Goal: Task Accomplishment & Management: Manage account settings

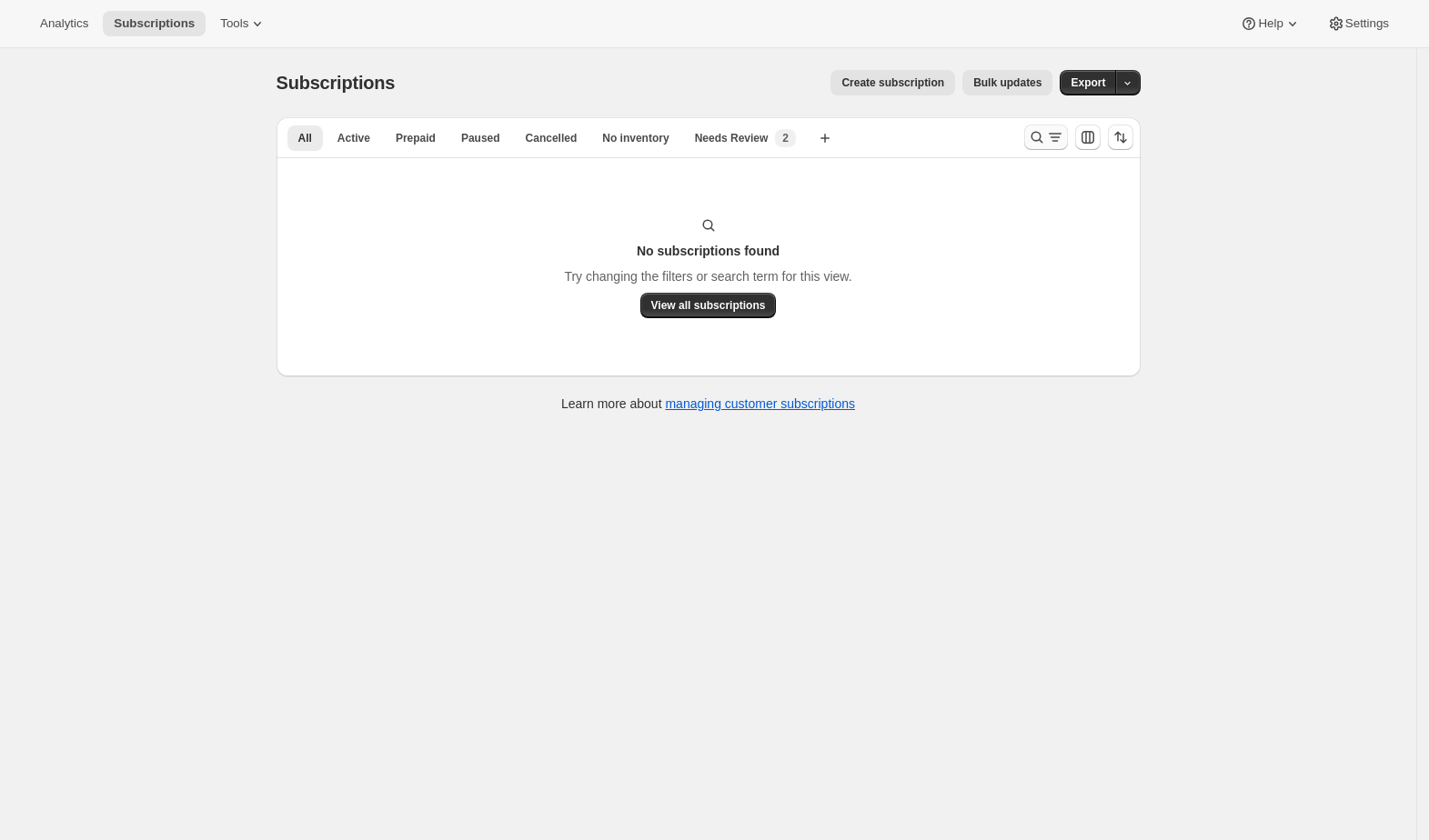
click at [1037, 144] on icon "Search and filter results" at bounding box center [1037, 138] width 18 height 18
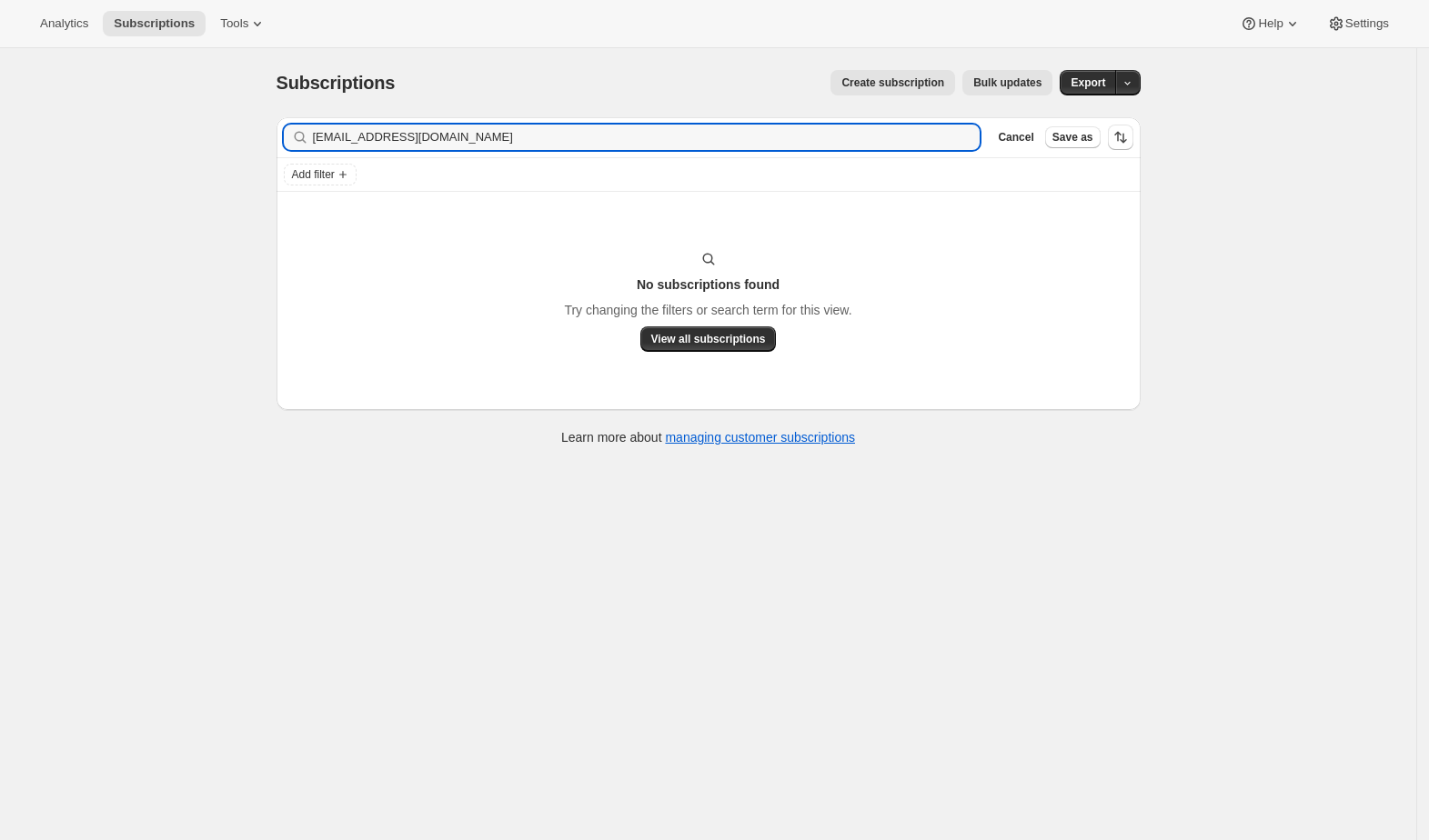
drag, startPoint x: 319, startPoint y: 120, endPoint x: 267, endPoint y: 123, distance: 52.1
click at [268, 122] on div "Filter subscribers [EMAIL_ADDRESS][DOMAIN_NAME] Clear Cancel Save as Add filter…" at bounding box center [701, 283] width 879 height 362
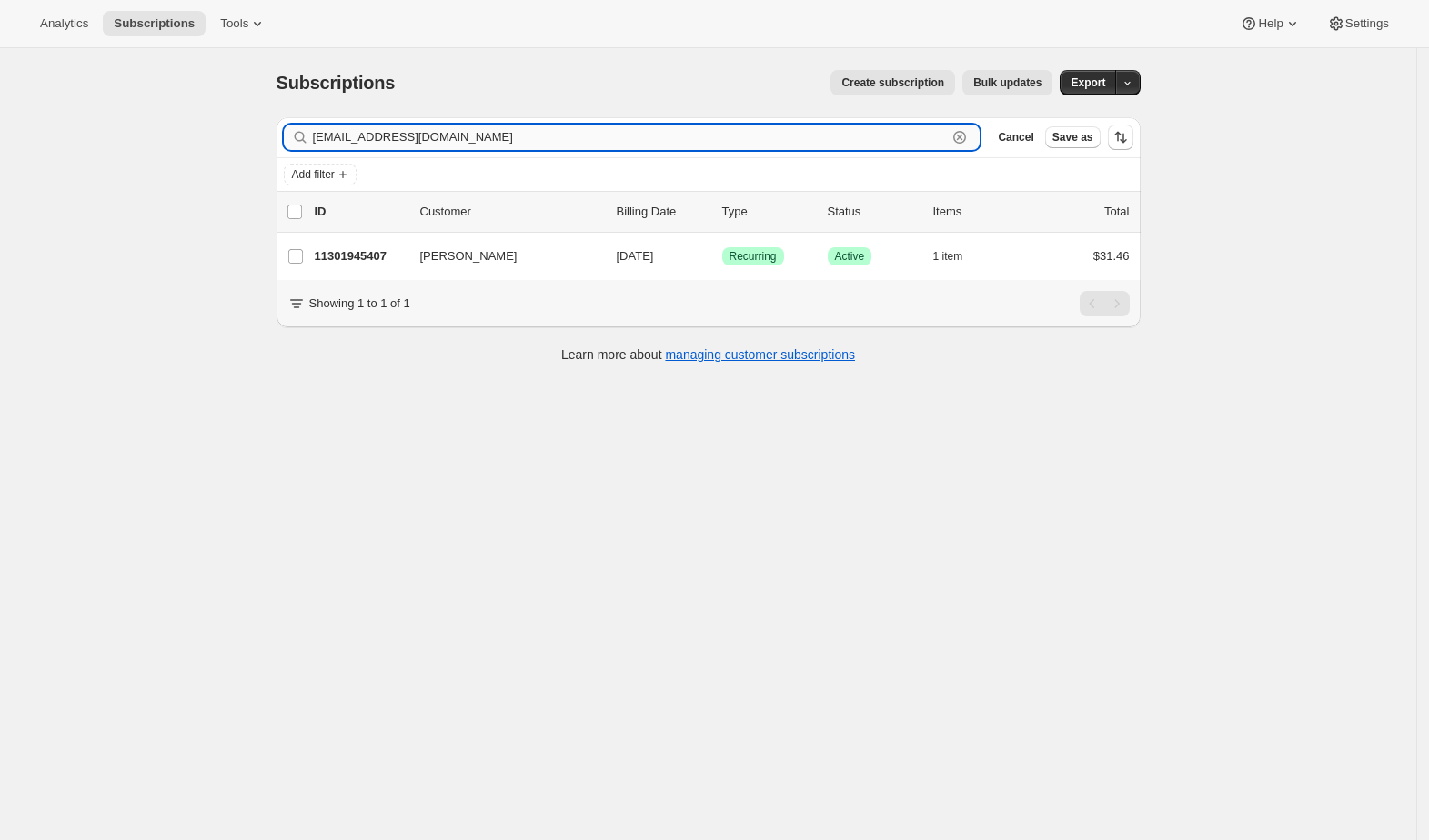
click at [567, 148] on input "[EMAIL_ADDRESS][DOMAIN_NAME]" at bounding box center [630, 138] width 635 height 26
drag, startPoint x: 295, startPoint y: 140, endPoint x: 257, endPoint y: 137, distance: 38.1
click at [257, 137] on div "Subscriptions. This page is ready Subscriptions Create subscription Bulk update…" at bounding box center [708, 468] width 1416 height 840
paste input "[EMAIL_ADDRESS]"
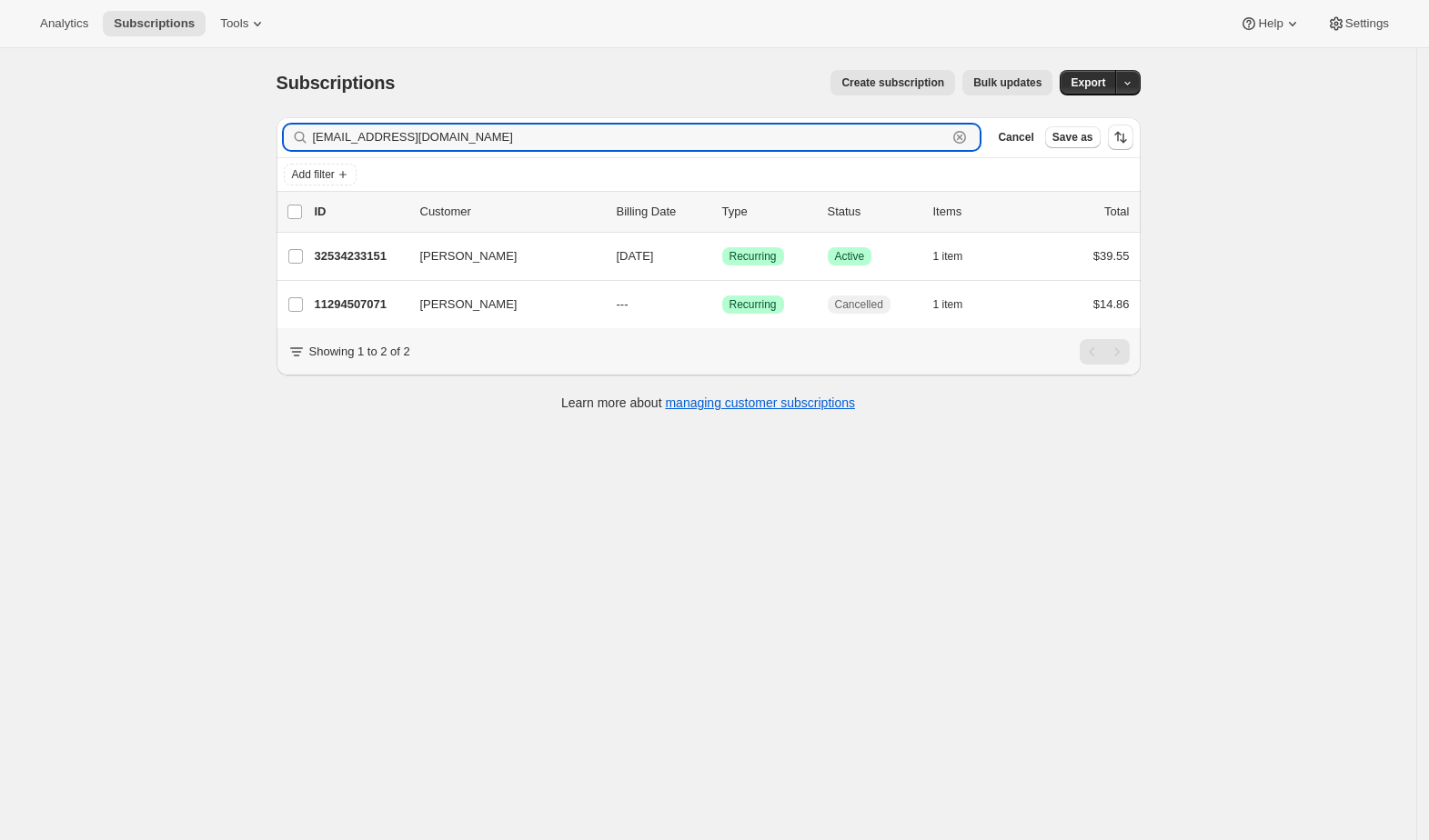
type input "[EMAIL_ADDRESS][DOMAIN_NAME]"
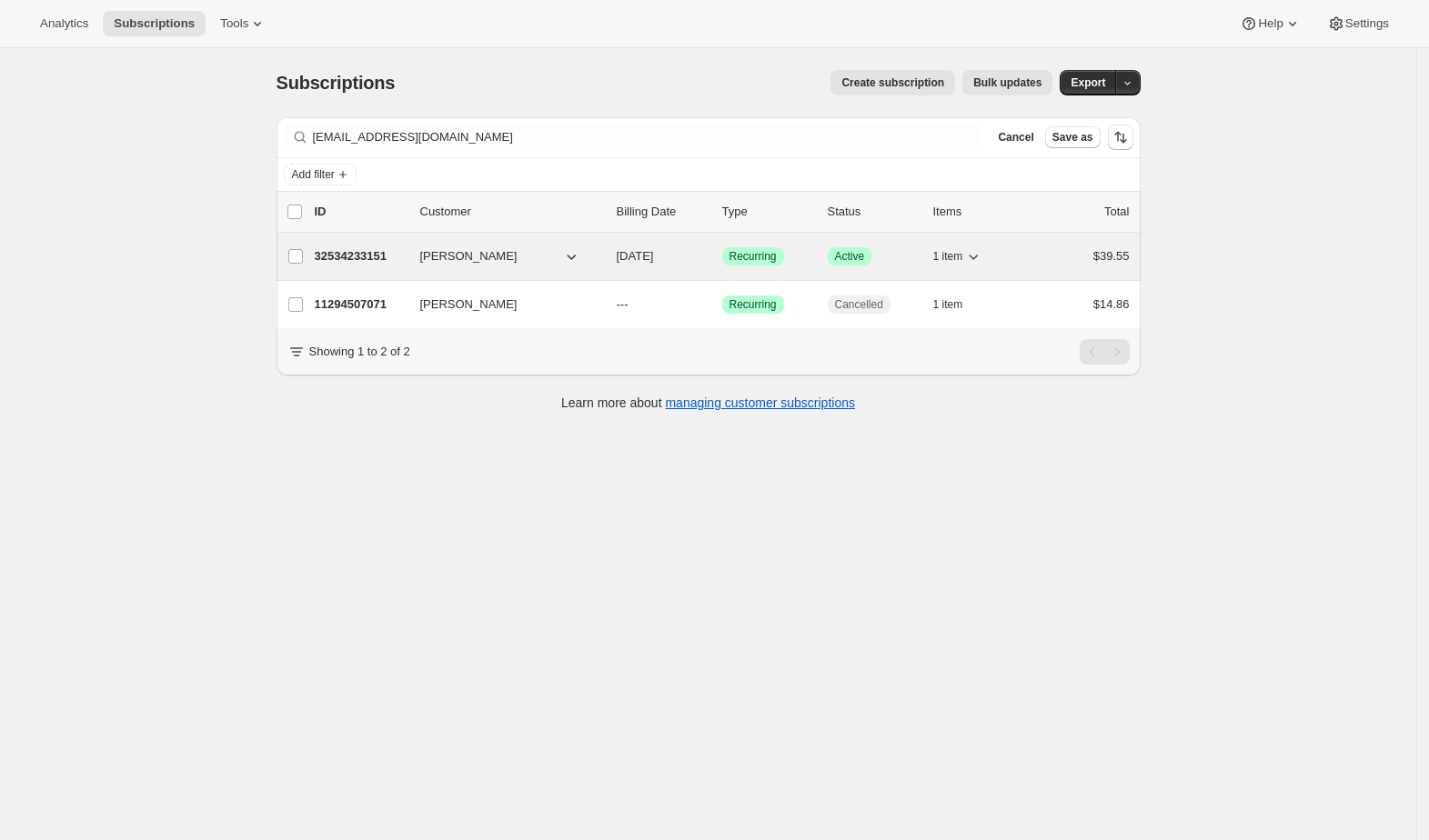
click at [347, 251] on p "32534233151" at bounding box center [360, 257] width 91 height 18
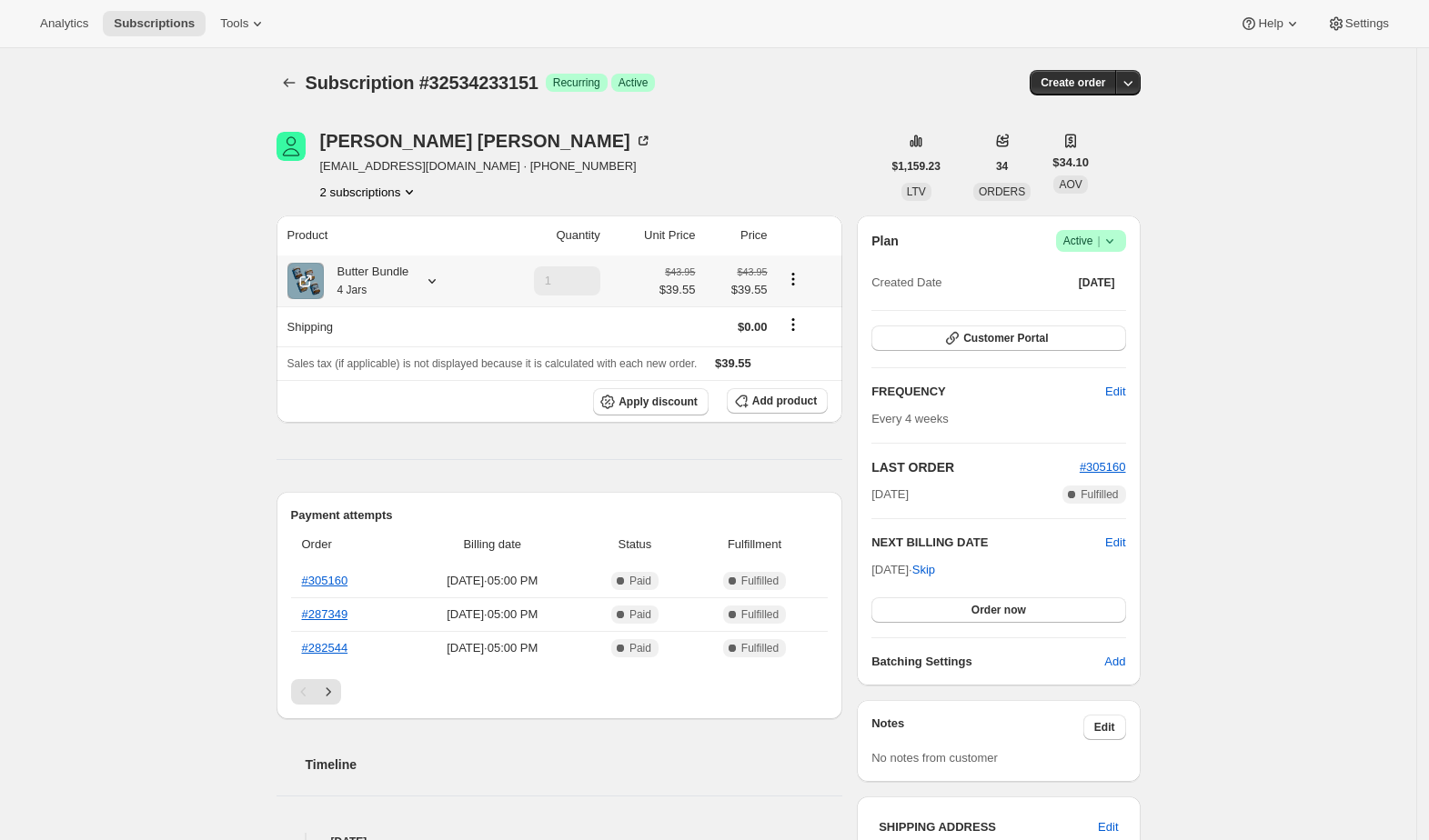
click at [416, 277] on div "Butter Bundle 4 Jars" at bounding box center [385, 281] width 195 height 36
click at [428, 282] on icon at bounding box center [432, 281] width 18 height 18
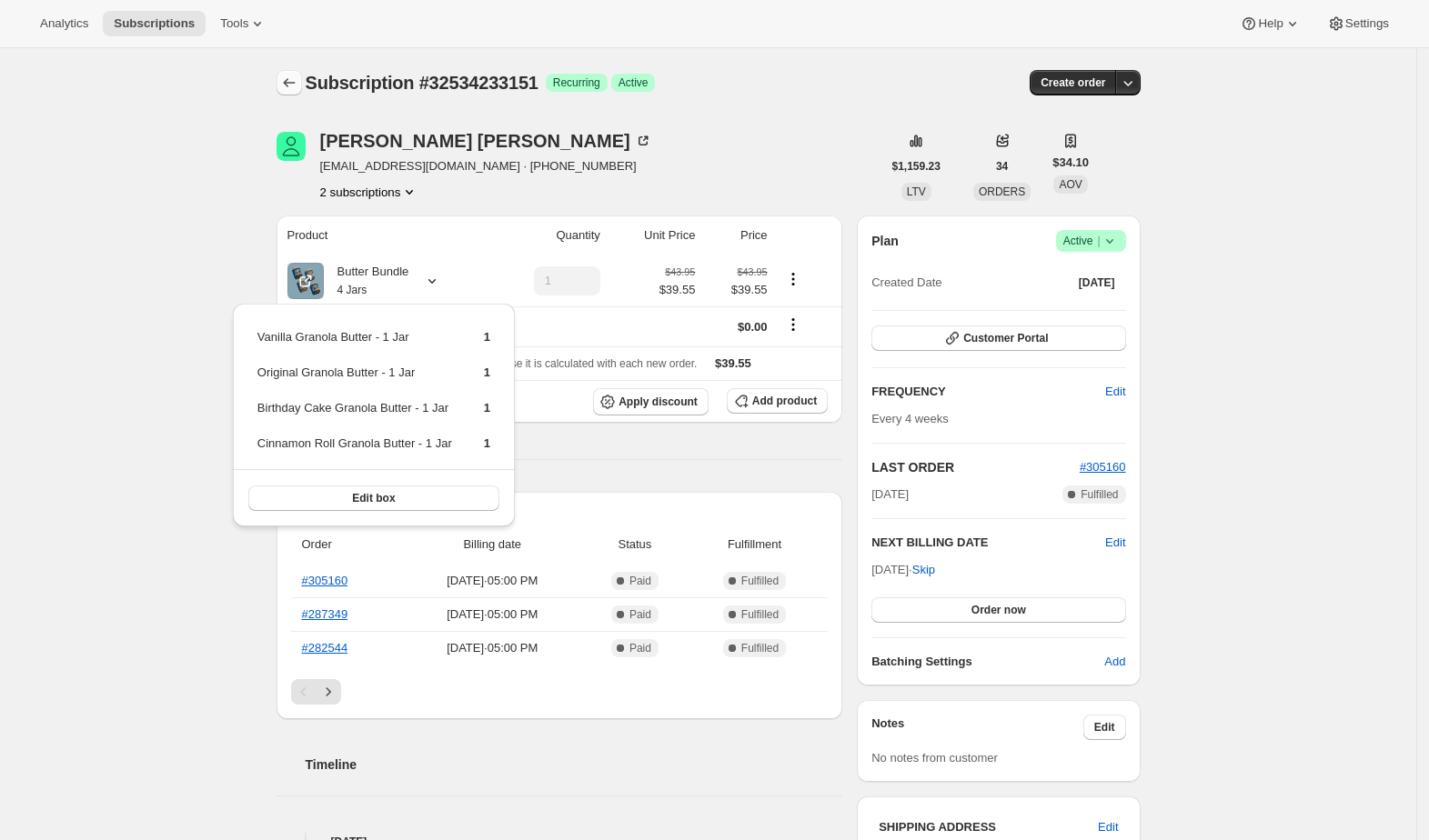
click at [302, 86] on button "Subscriptions" at bounding box center [289, 83] width 26 height 26
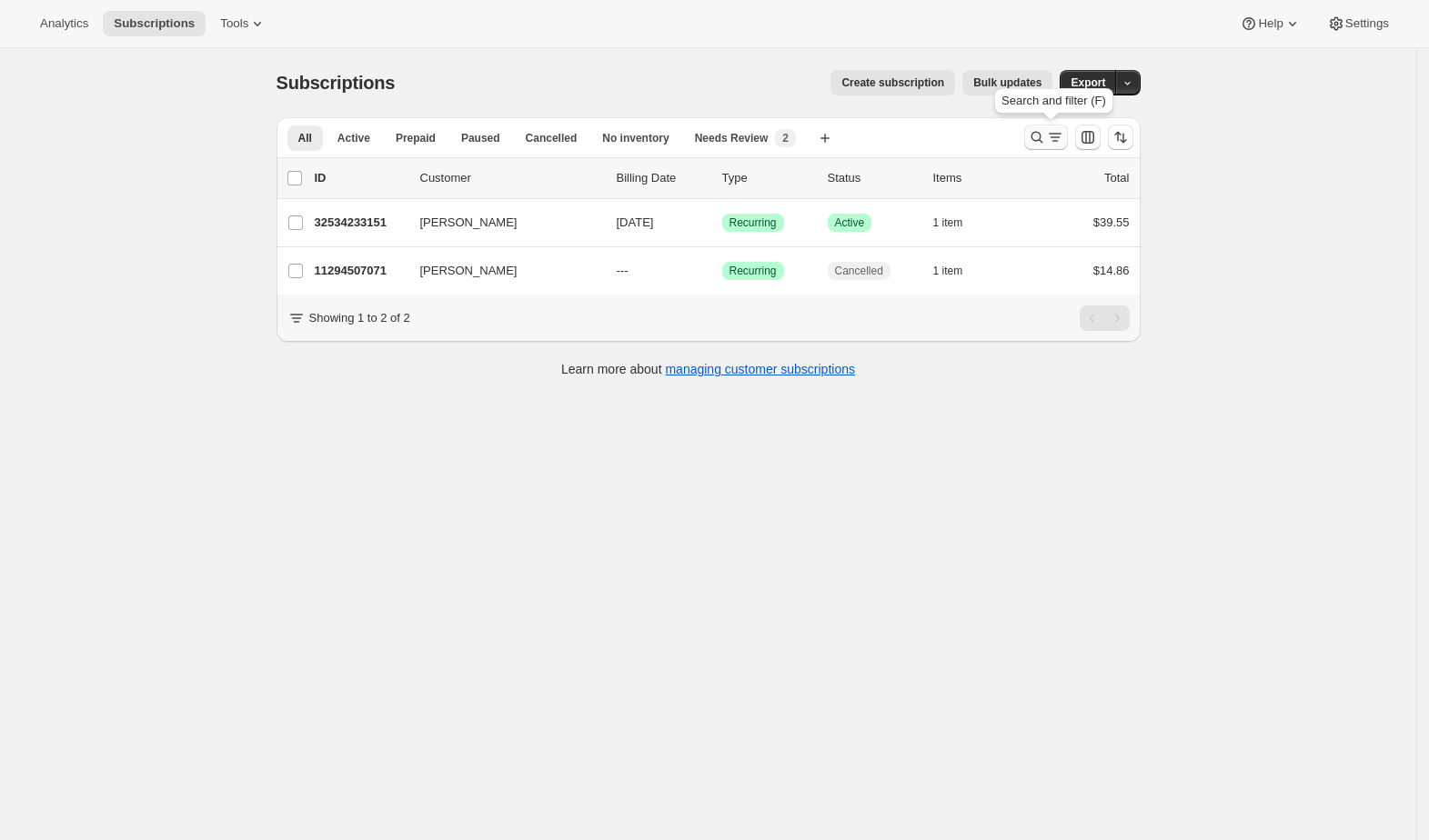
click at [1043, 140] on icon "Search and filter results" at bounding box center [1037, 138] width 18 height 18
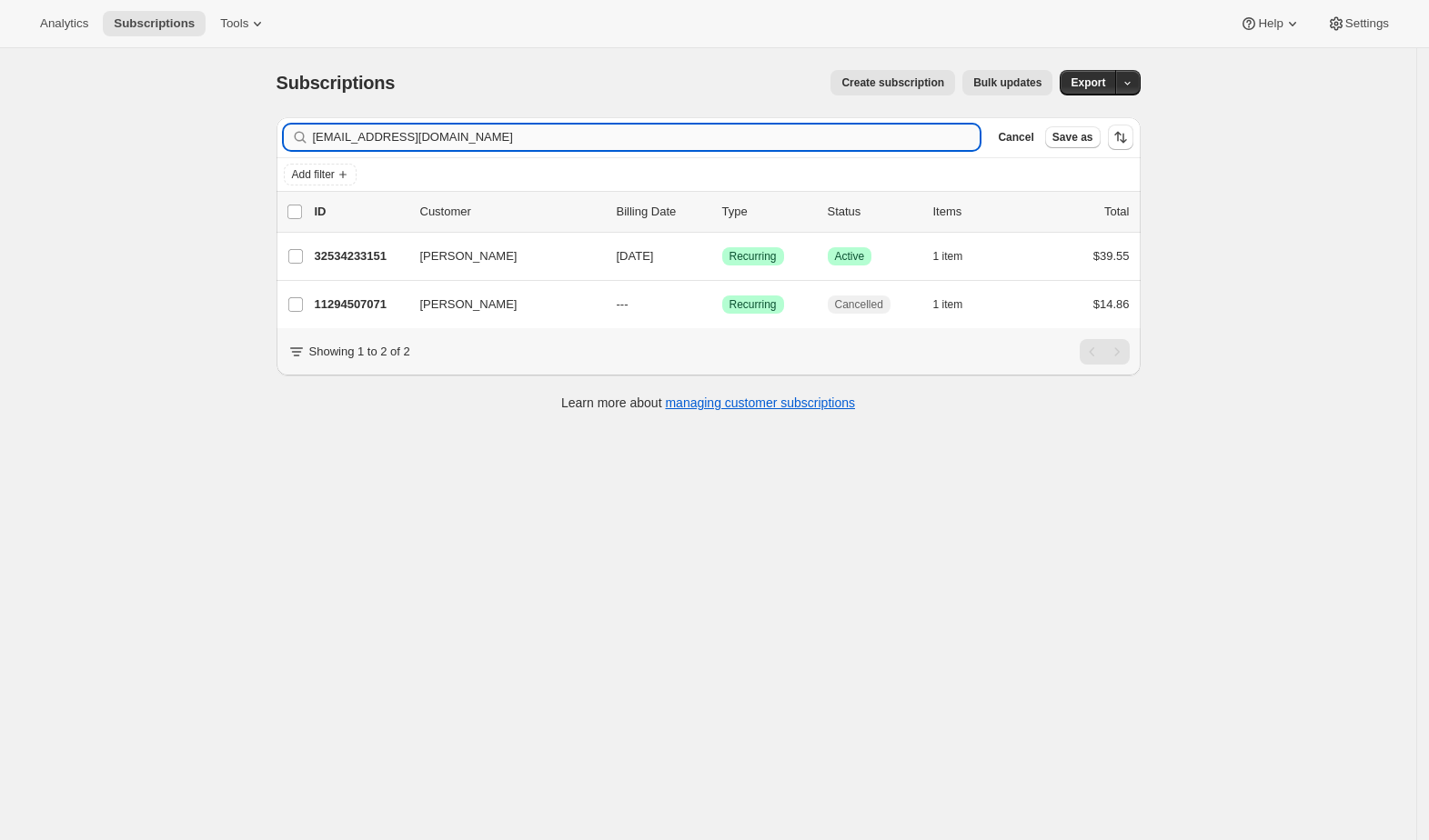
drag, startPoint x: 610, startPoint y: 145, endPoint x: 318, endPoint y: 140, distance: 292.0
click at [318, 140] on input "[EMAIL_ADDRESS][DOMAIN_NAME]" at bounding box center [646, 138] width 668 height 26
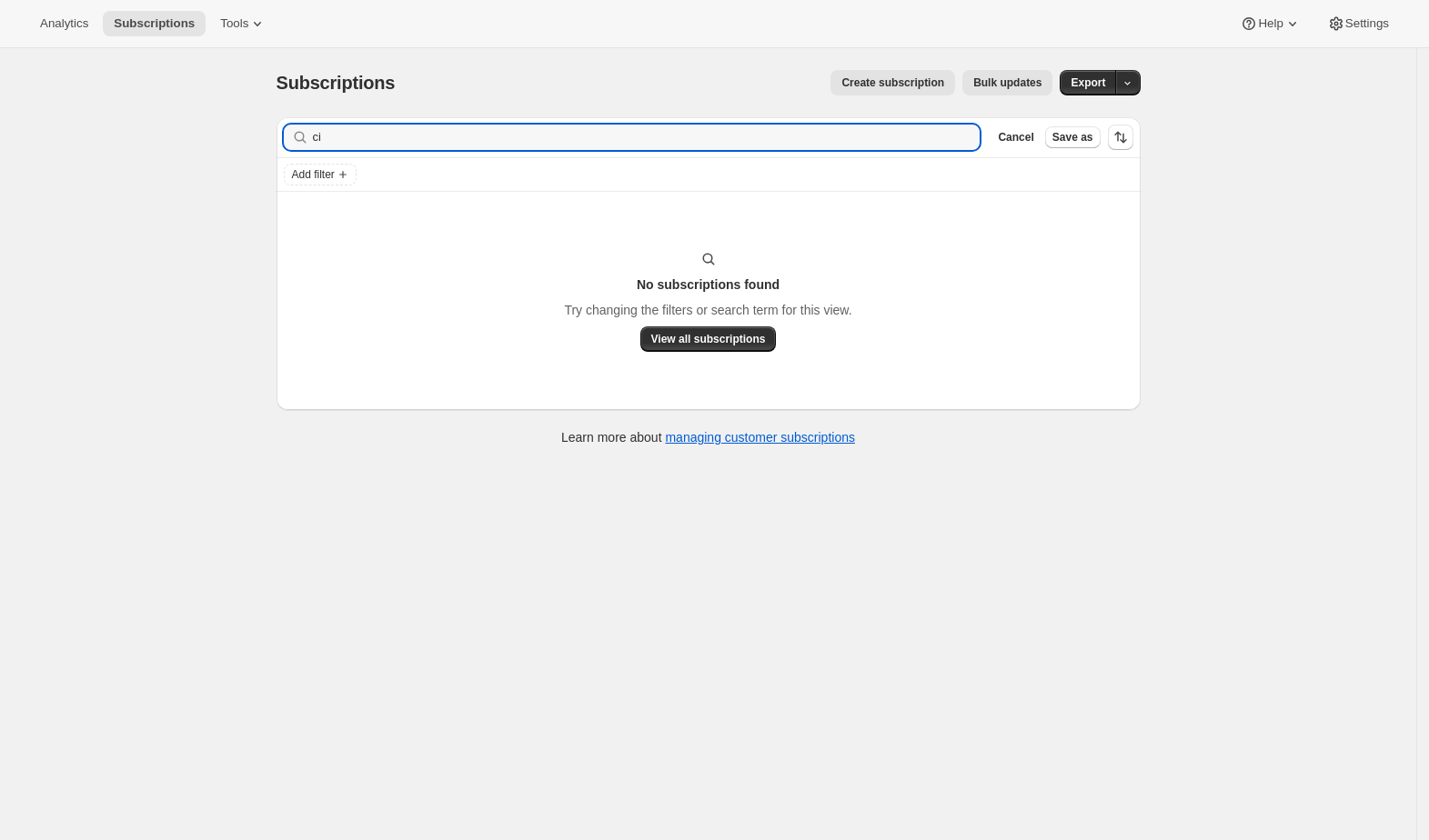
type input "c"
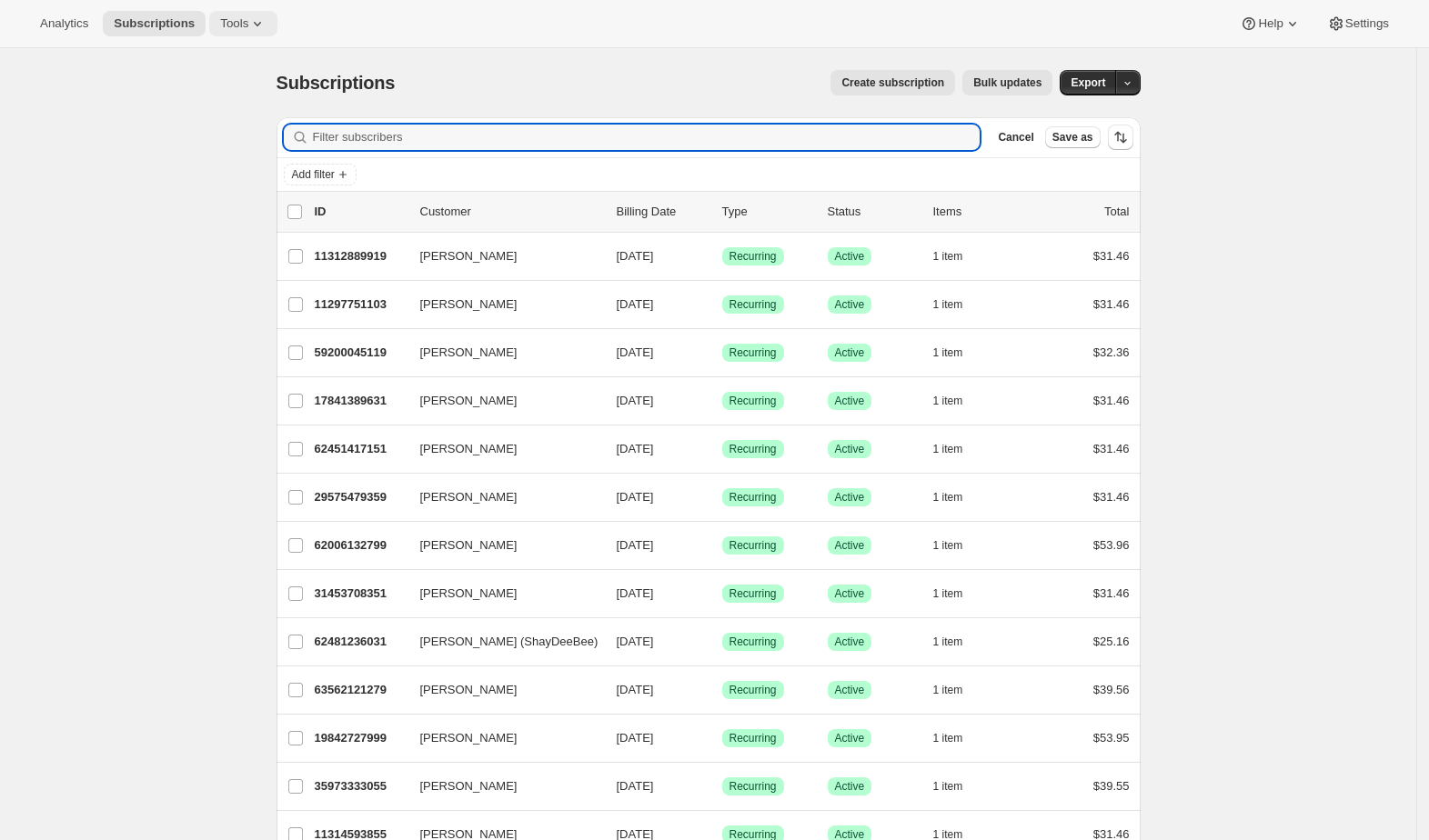
click at [248, 28] on icon at bounding box center [257, 24] width 18 height 18
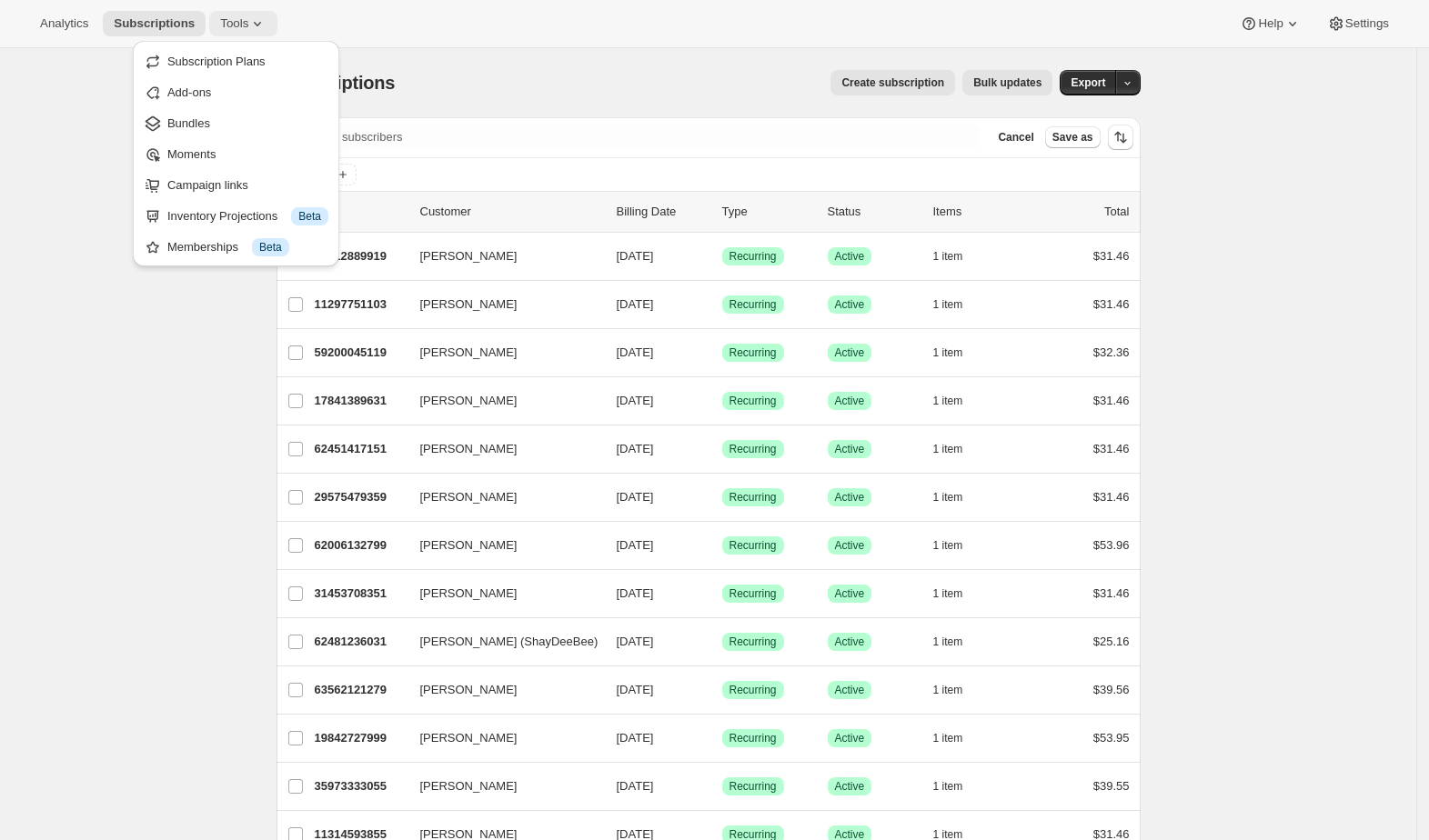
click at [249, 36] on div "Subscription Plans Add-ons Bundles Moments Campaign links Inventory Projections…" at bounding box center [236, 159] width 221 height 245
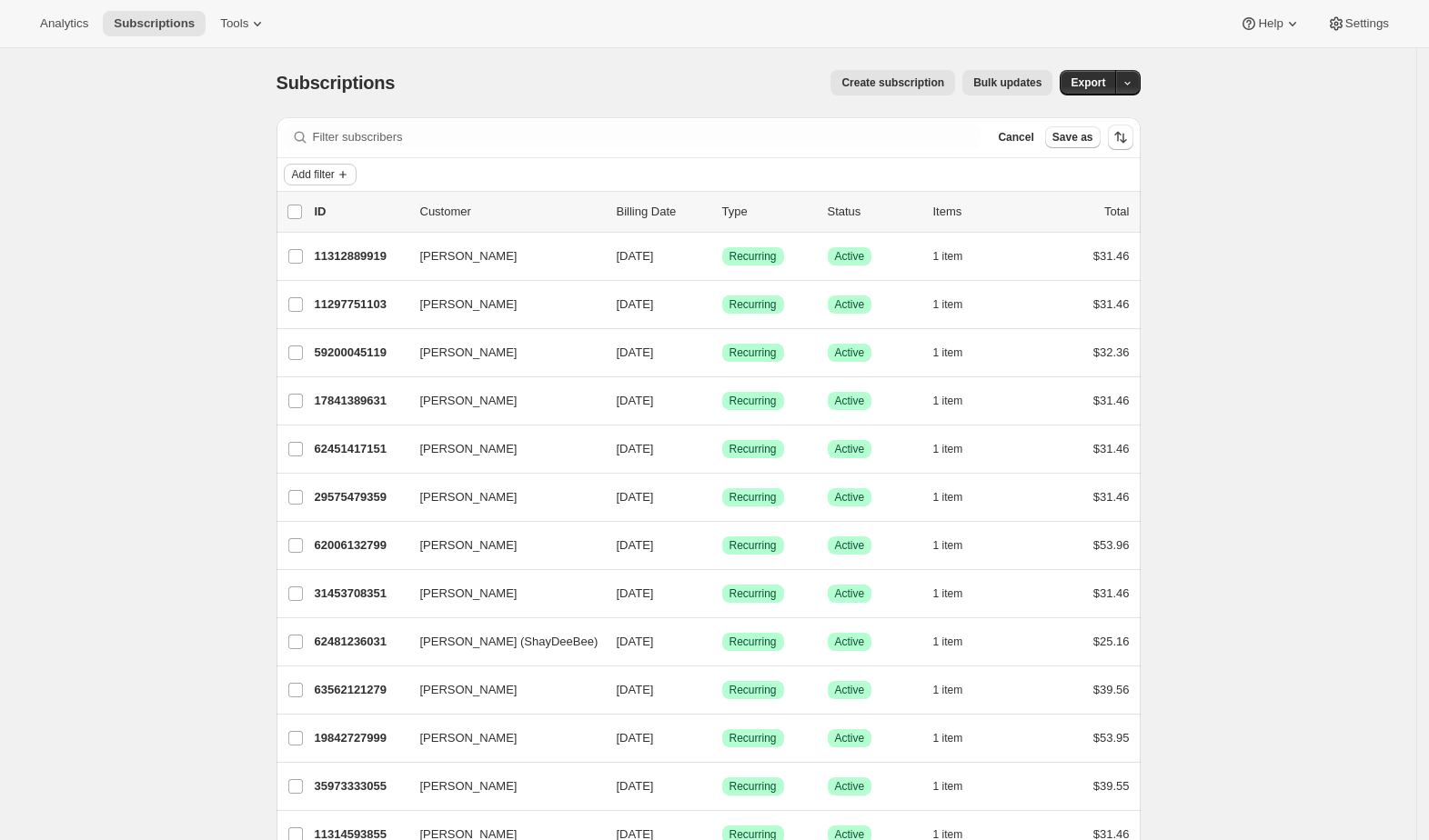
click at [329, 173] on span "Add filter" at bounding box center [313, 175] width 43 height 15
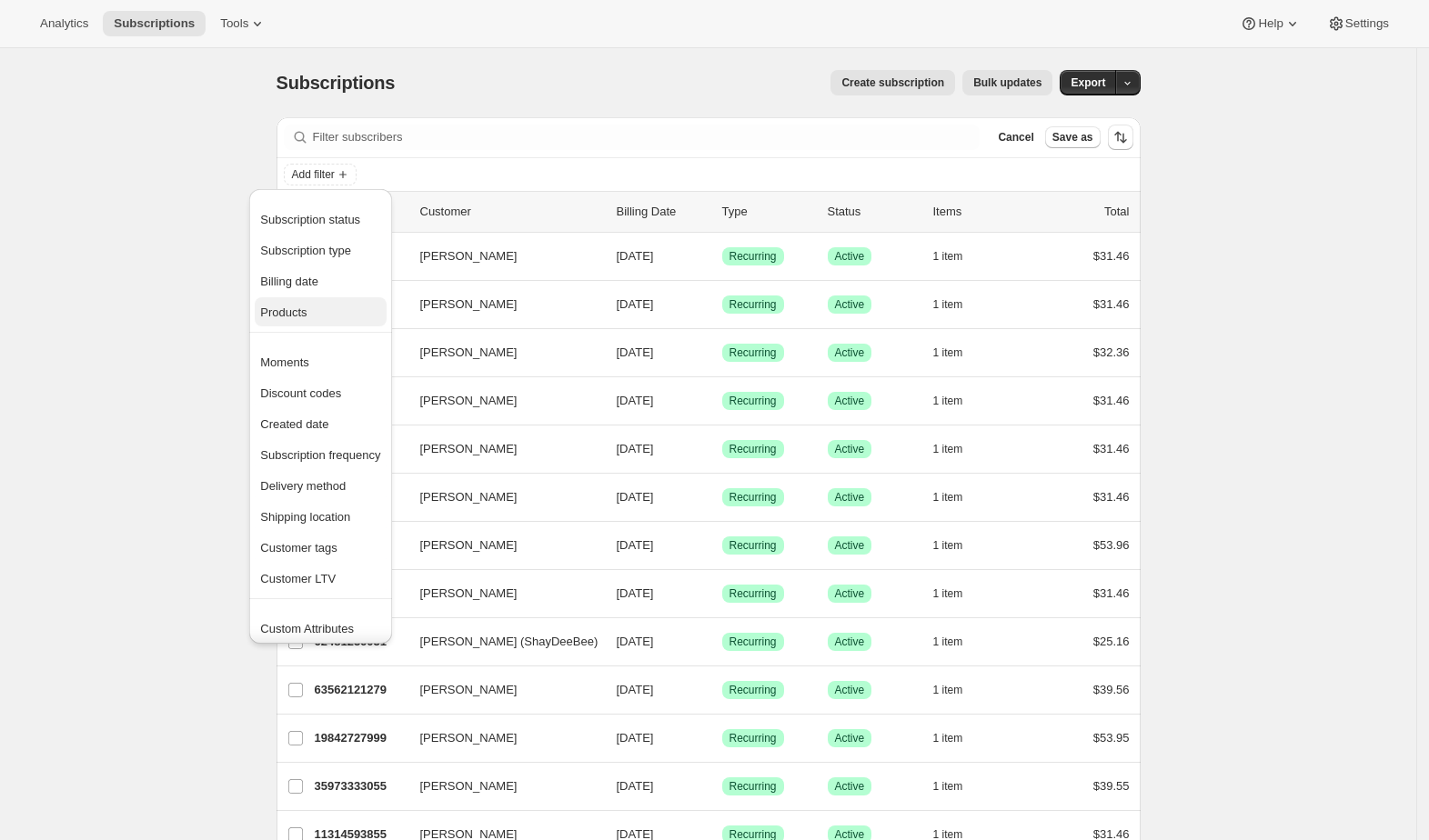
click at [355, 307] on span "Products" at bounding box center [320, 312] width 120 height 18
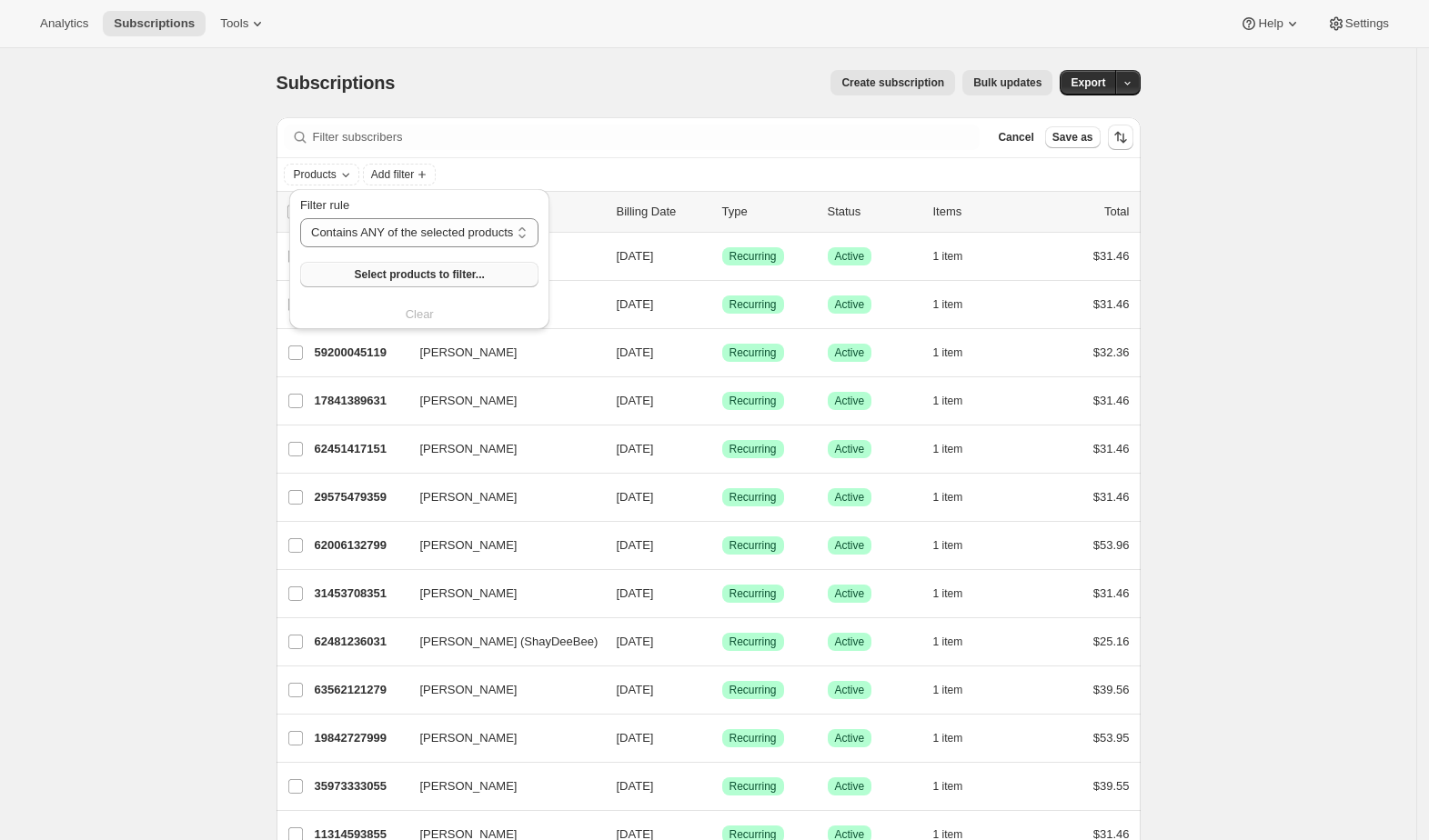
click at [416, 276] on span "Select products to filter..." at bounding box center [418, 274] width 130 height 15
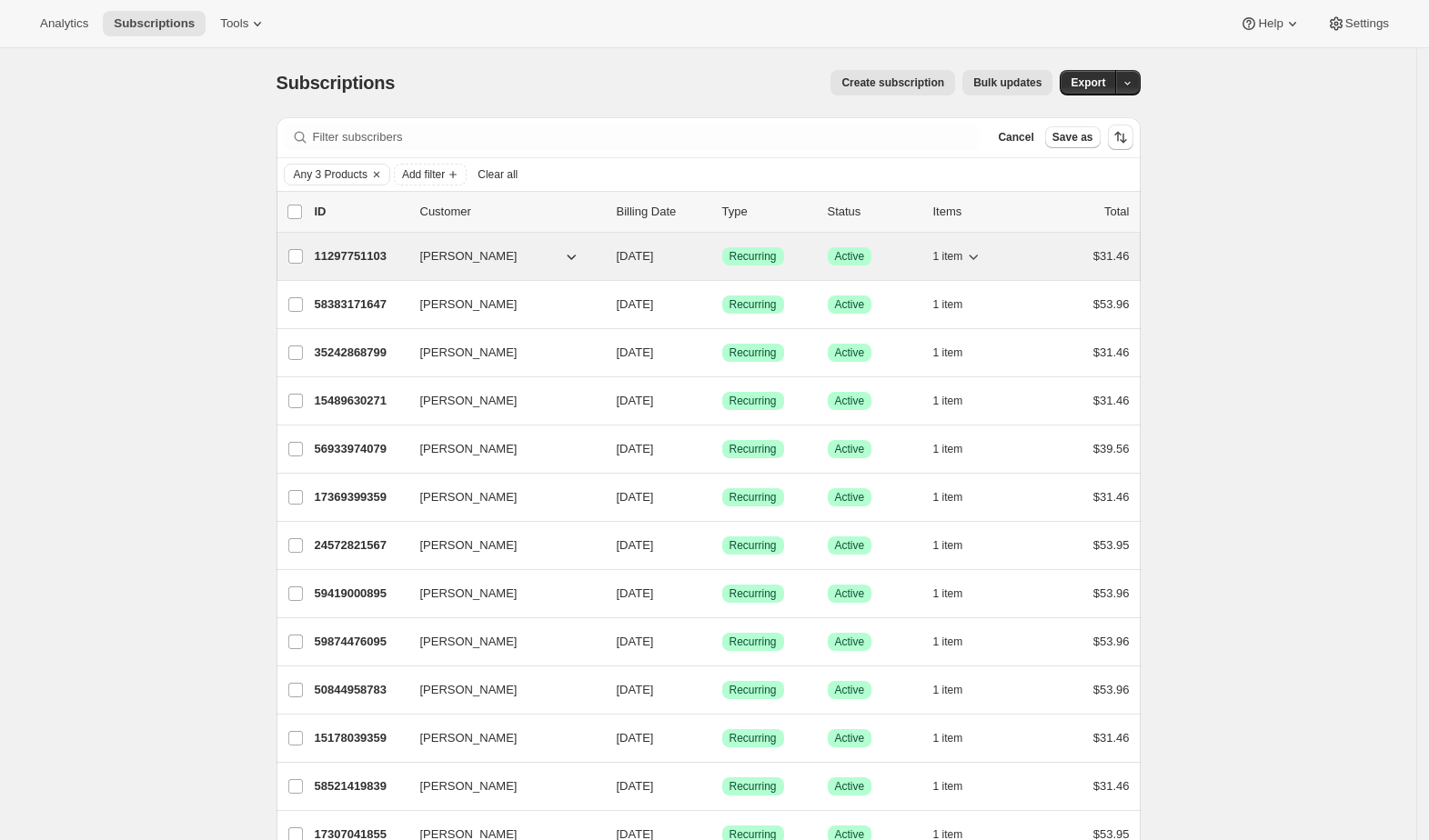
click at [982, 254] on icon "button" at bounding box center [973, 257] width 18 height 18
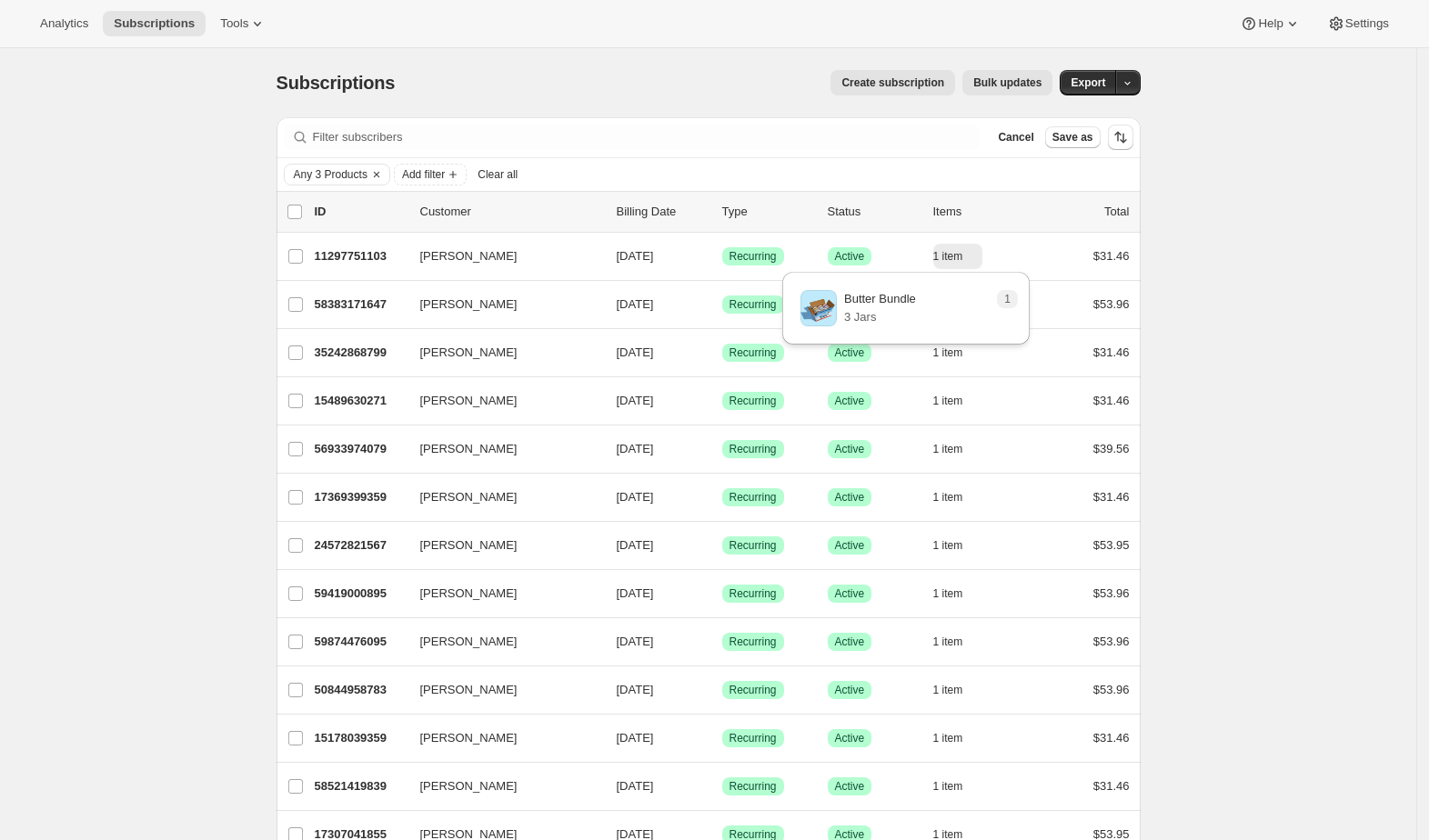
click at [1141, 85] on button "button" at bounding box center [1128, 83] width 26 height 26
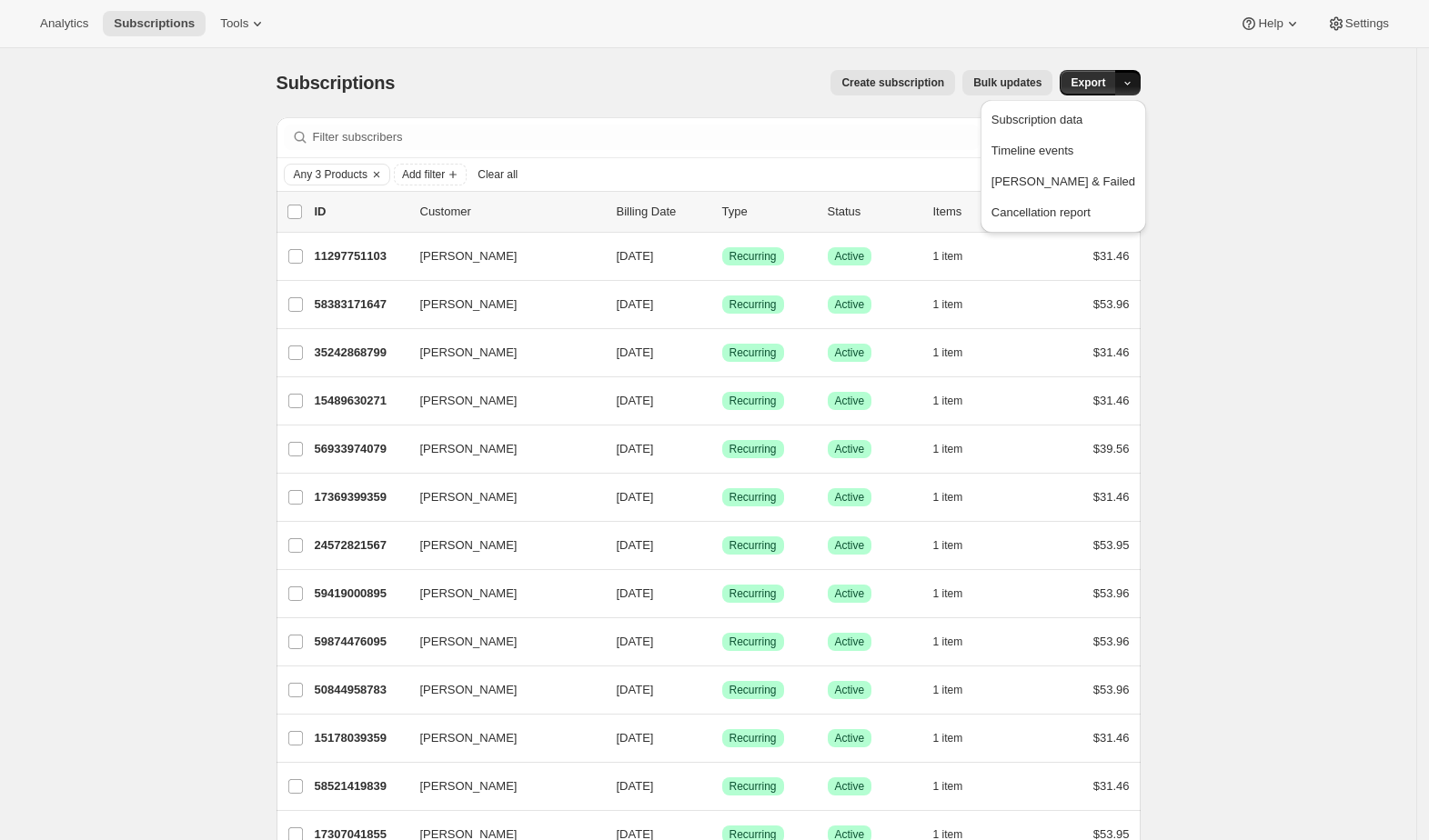
click at [1141, 85] on button "button" at bounding box center [1128, 83] width 26 height 26
click at [1103, 80] on span "Export" at bounding box center [1088, 83] width 35 height 15
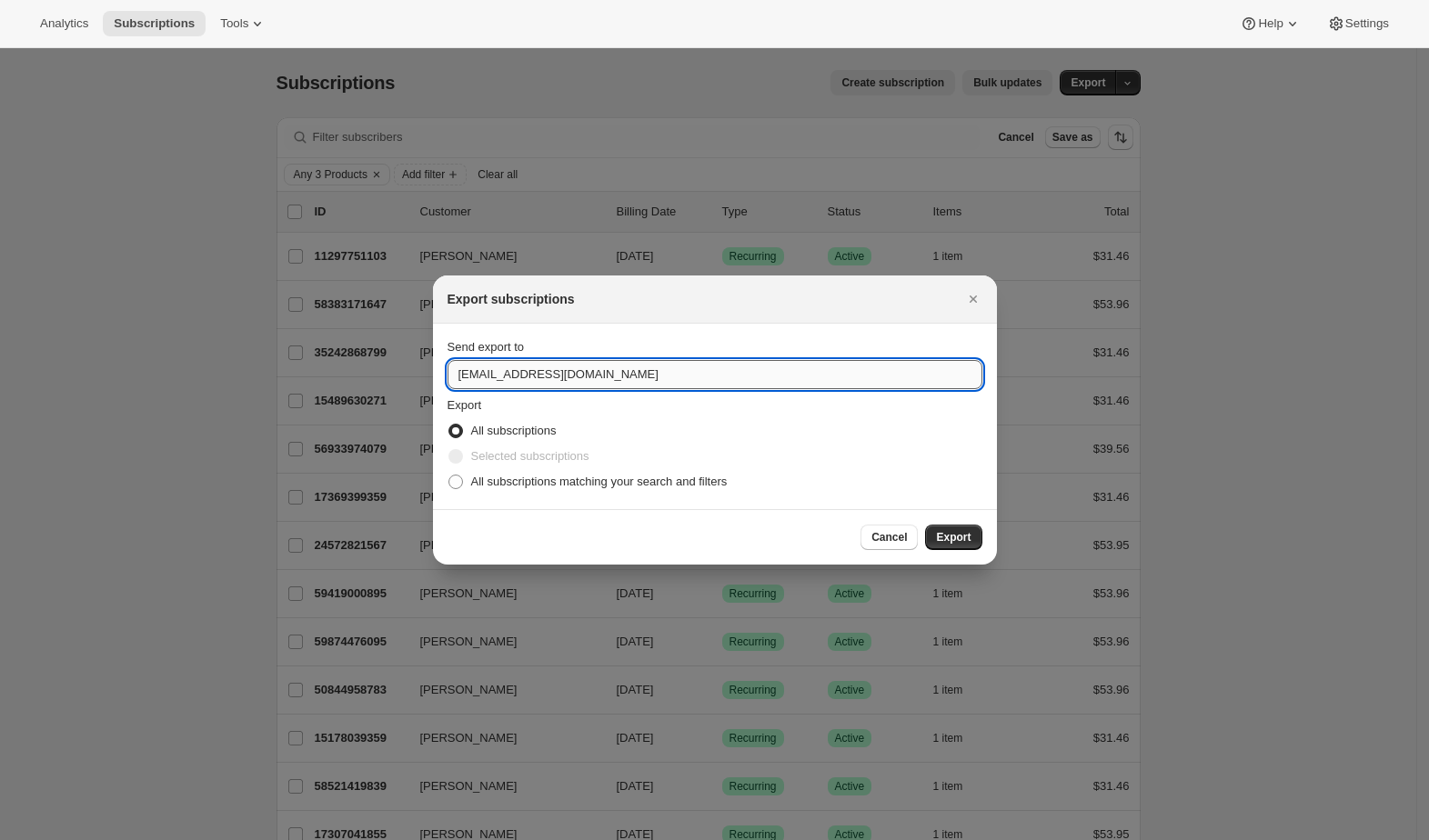
drag, startPoint x: 482, startPoint y: 374, endPoint x: 451, endPoint y: 377, distance: 31.1
click at [451, 377] on input "[EMAIL_ADDRESS][DOMAIN_NAME]" at bounding box center [714, 374] width 535 height 29
type input "[PERSON_NAME][EMAIL_ADDRESS][DOMAIN_NAME]"
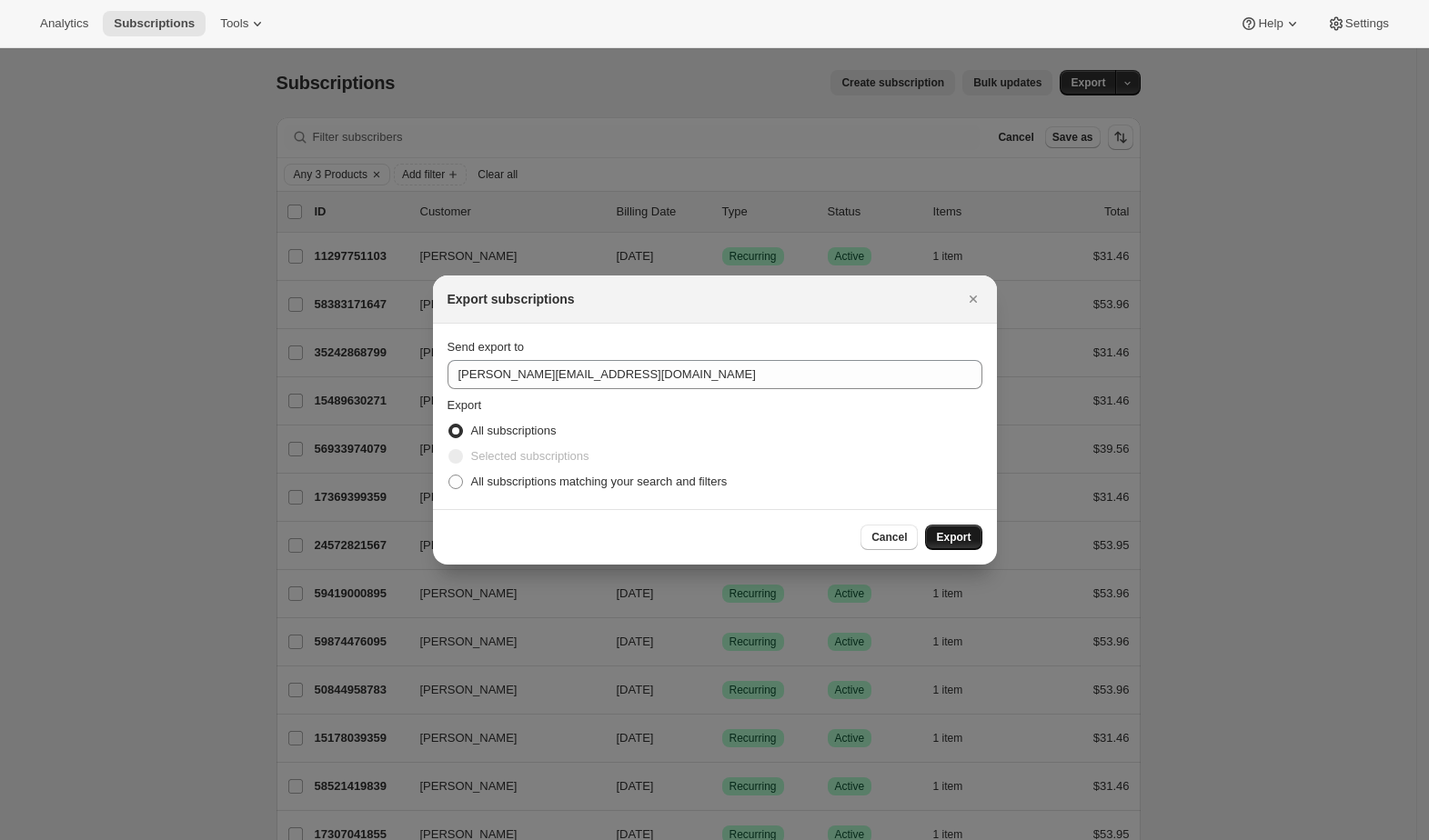
click at [955, 533] on span "Export" at bounding box center [953, 538] width 35 height 15
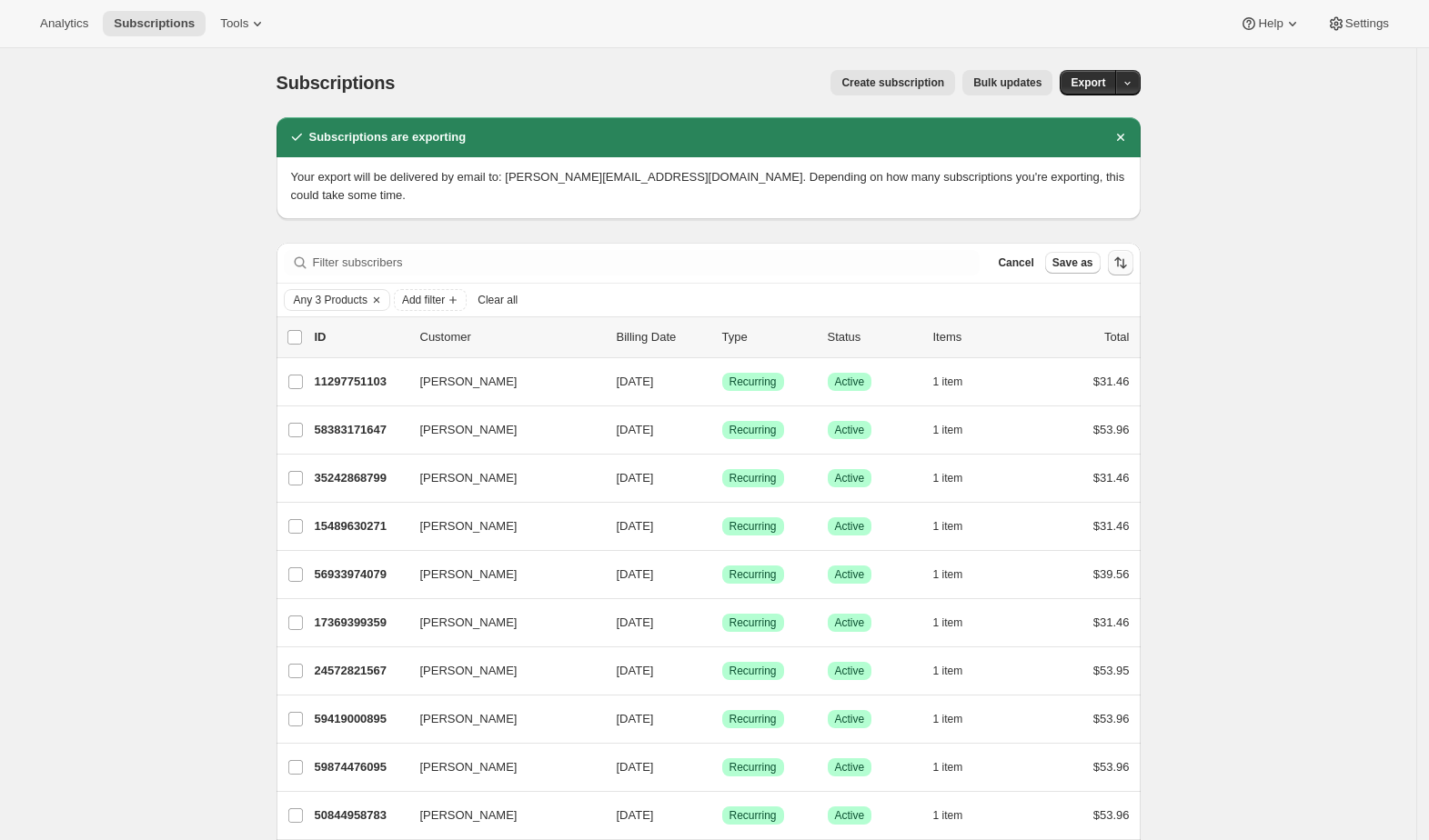
click at [1124, 131] on icon "Dismiss notification" at bounding box center [1121, 138] width 18 height 18
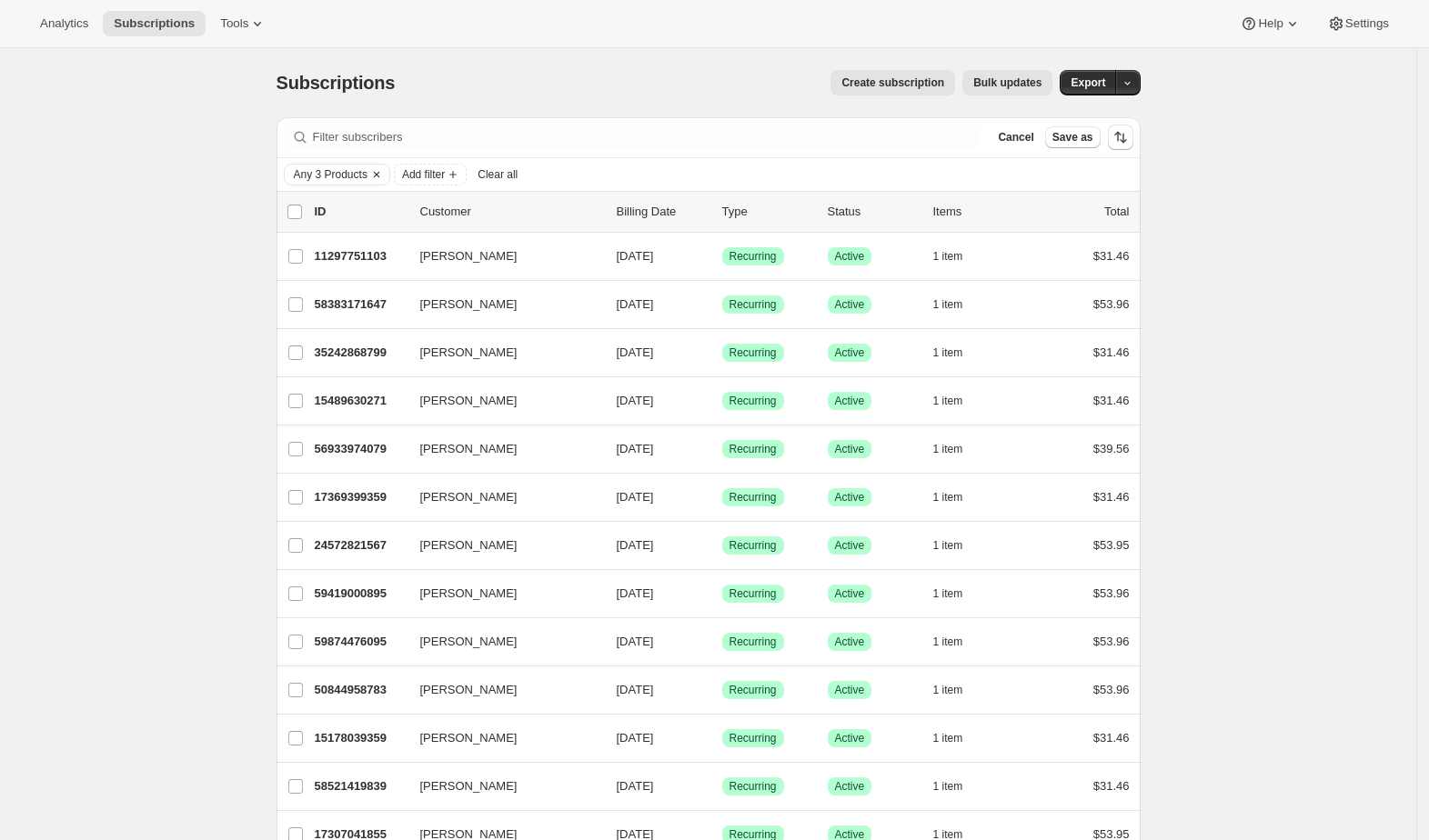
click at [378, 172] on icon "Clear" at bounding box center [376, 175] width 5 height 5
click at [349, 173] on icon "Add filter" at bounding box center [343, 175] width 15 height 15
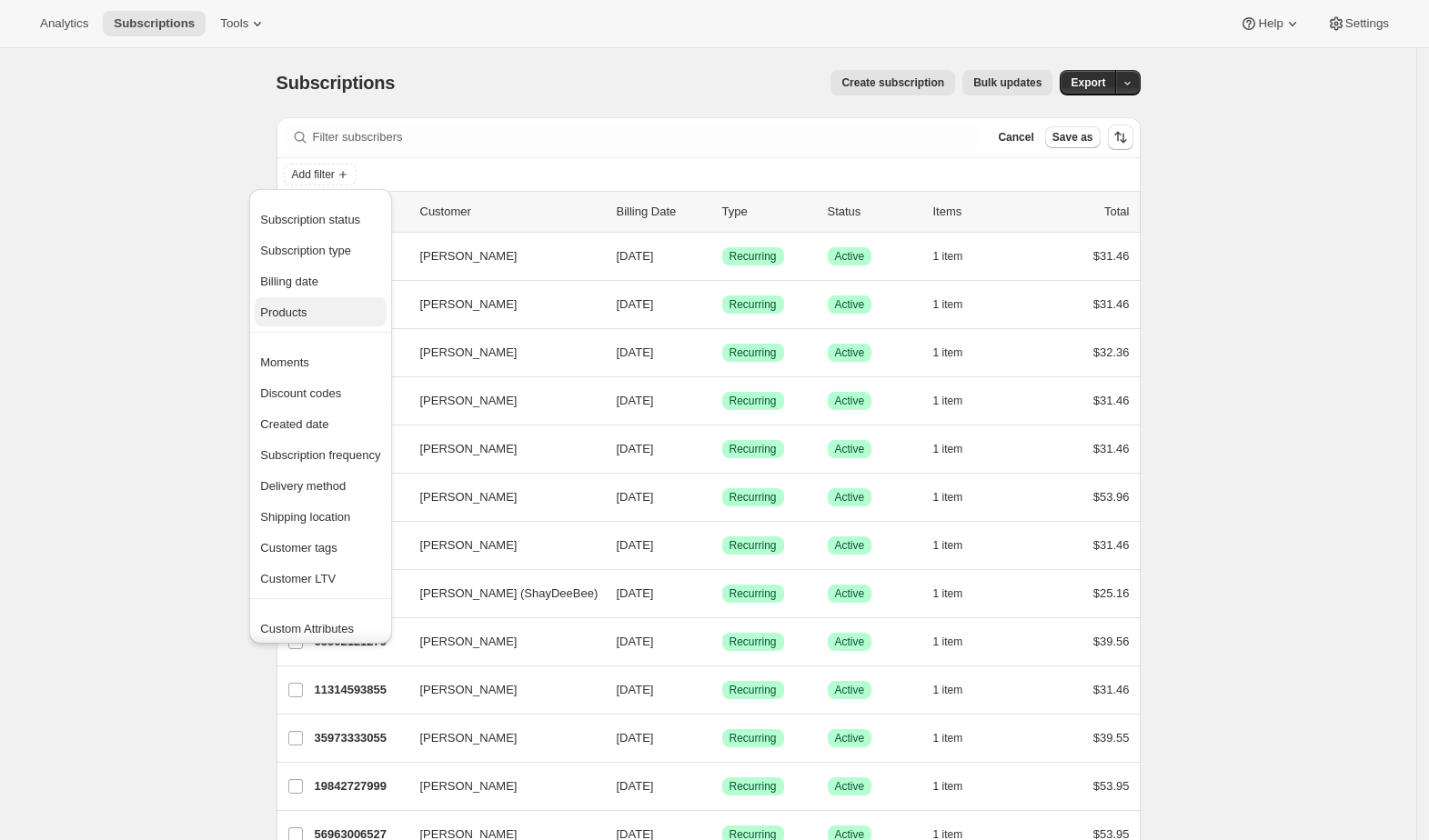
click at [338, 301] on button "Products" at bounding box center [320, 312] width 131 height 29
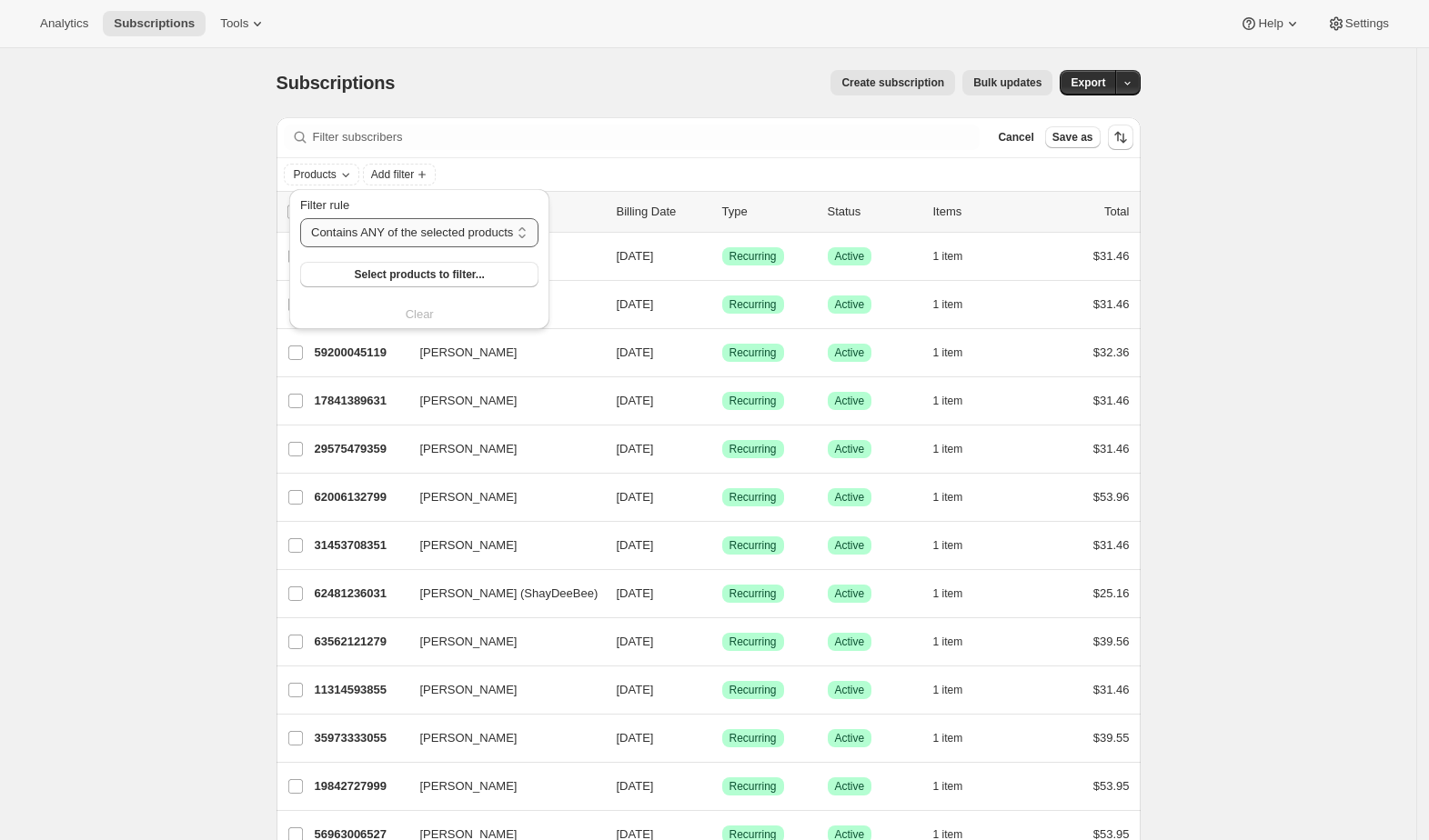
click at [481, 227] on select "Contains ANY of the selected products Contains ALL of the selected products Con…" at bounding box center [419, 233] width 239 height 29
select select "all"
click at [300, 219] on select "Contains ANY of the selected products Contains ALL of the selected products Con…" at bounding box center [419, 233] width 239 height 29
click at [488, 278] on button "Select products to filter..." at bounding box center [417, 274] width 236 height 26
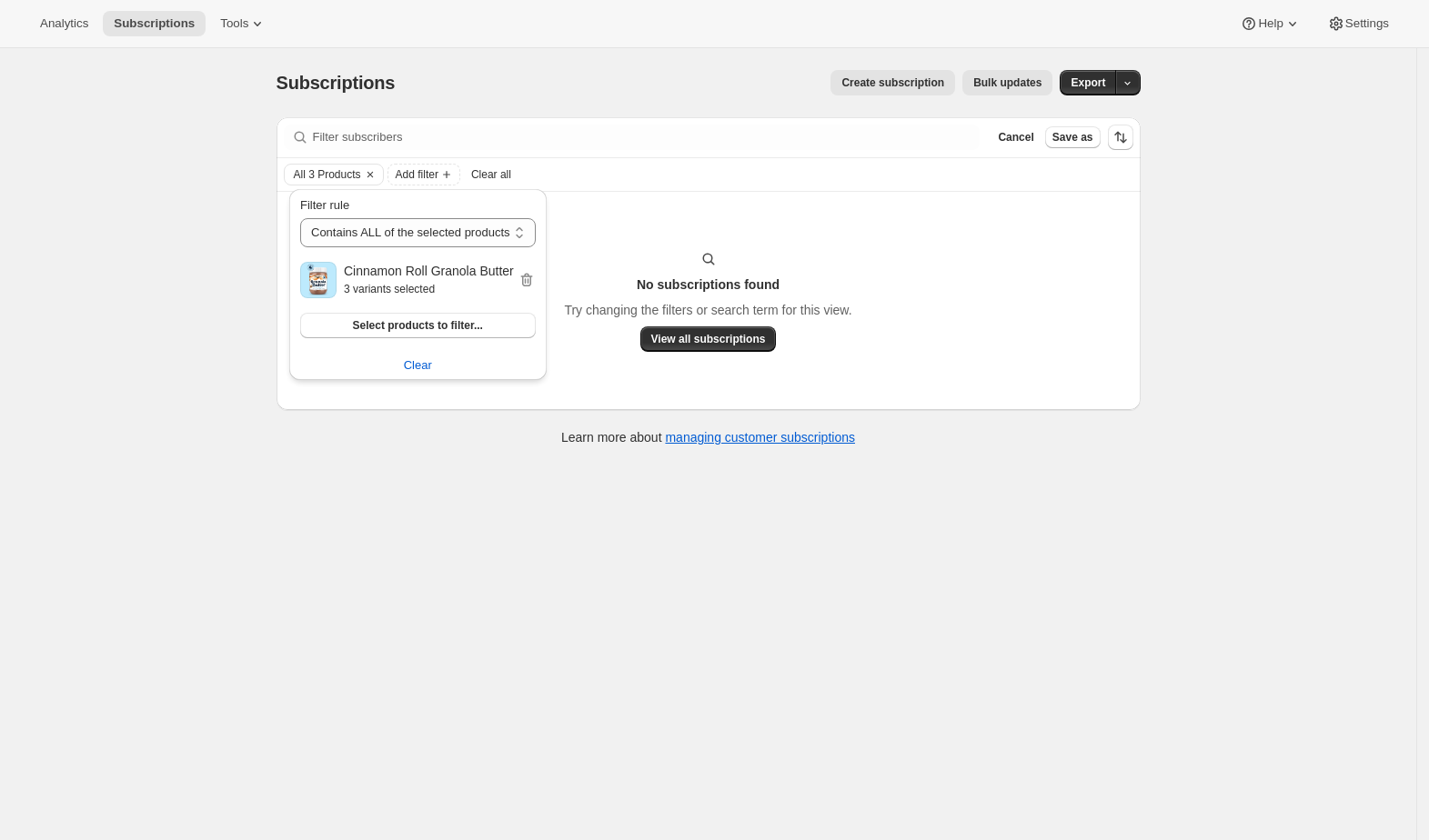
click at [428, 438] on div "Learn more about managing customer subscriptions" at bounding box center [708, 437] width 828 height 18
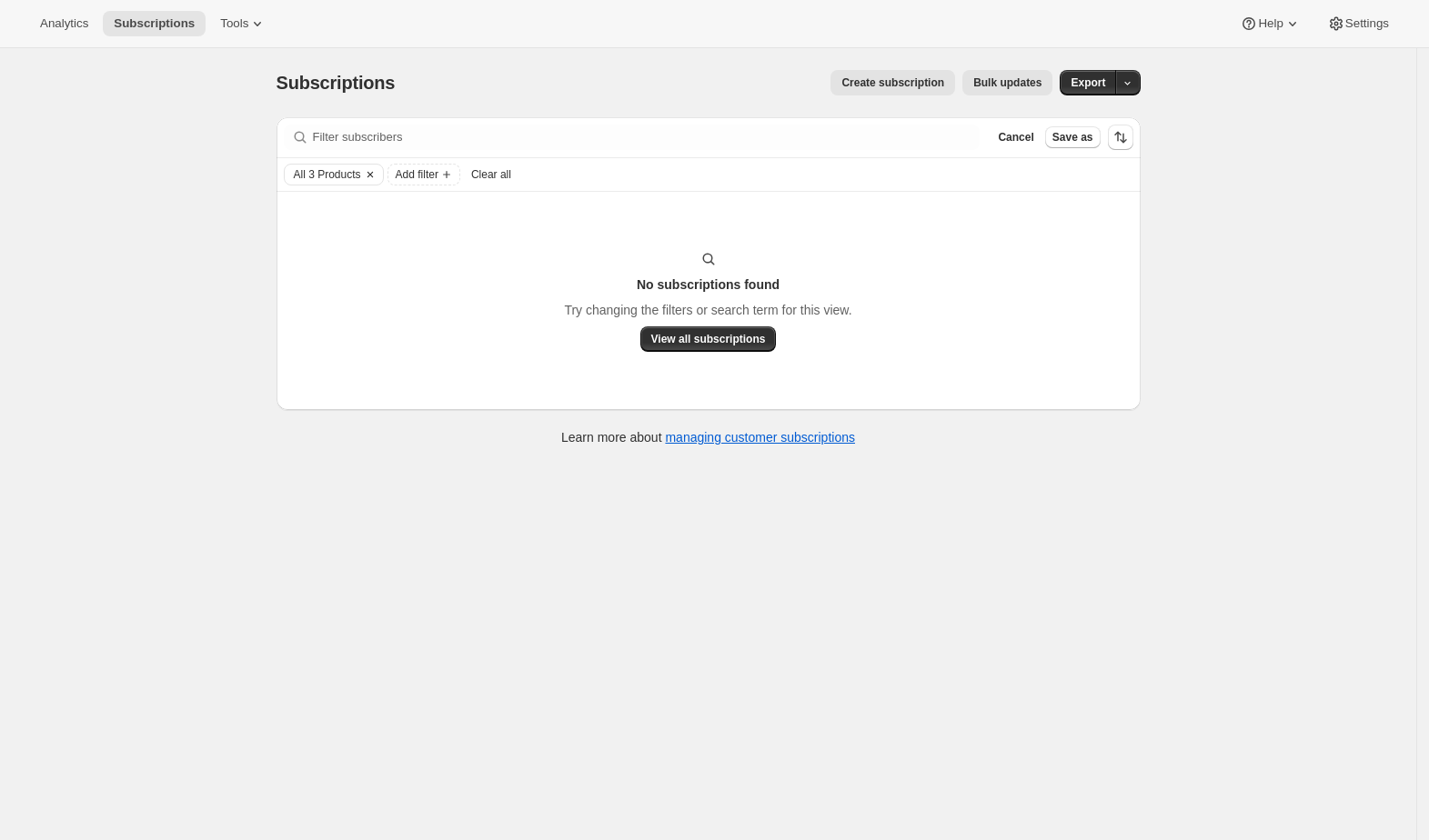
click at [377, 171] on icon "Clear" at bounding box center [370, 175] width 15 height 15
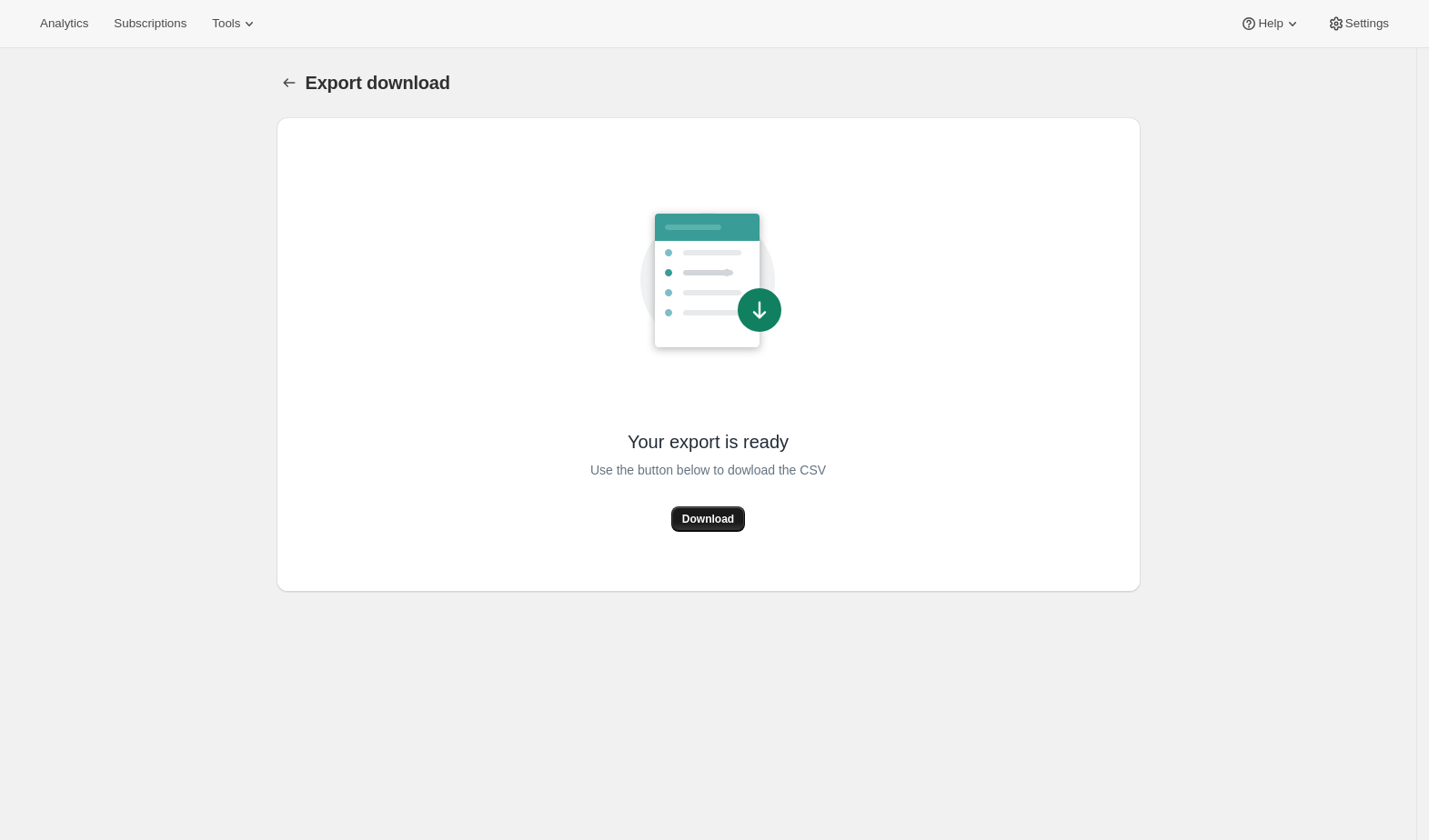
click at [721, 515] on span "Download" at bounding box center [708, 519] width 52 height 15
